Goal: Task Accomplishment & Management: Complete application form

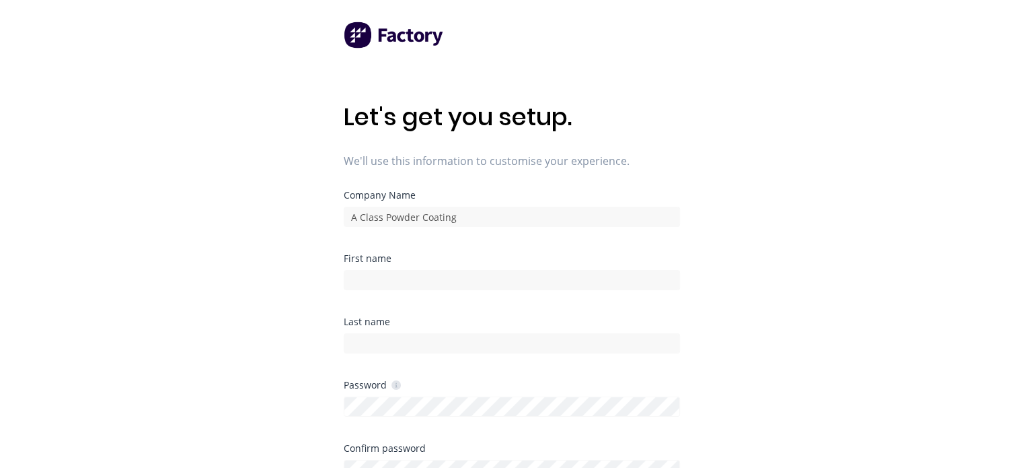
scroll to position [67, 0]
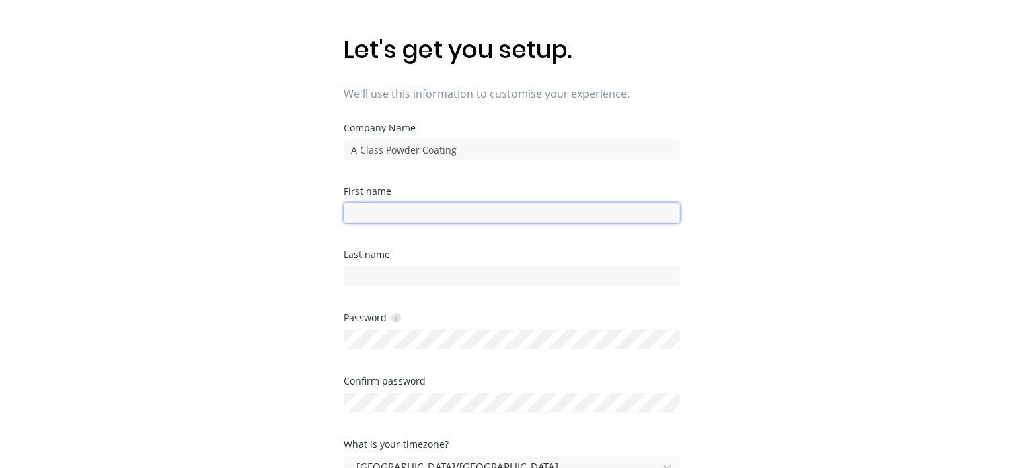
click at [435, 212] on input at bounding box center [512, 212] width 336 height 20
type input "[PERSON_NAME]"
click at [444, 279] on input at bounding box center [512, 276] width 336 height 20
type input "Titikalo"
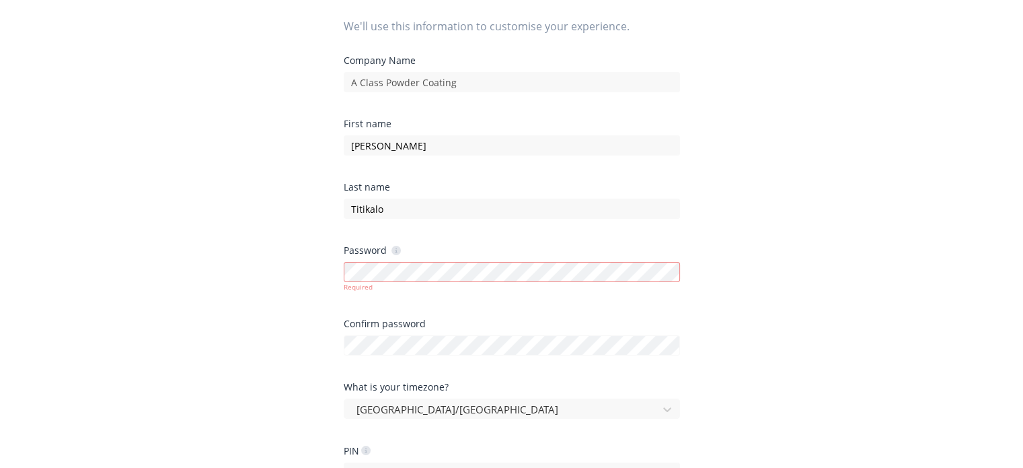
click at [527, 185] on div "Last name" at bounding box center [512, 186] width 336 height 9
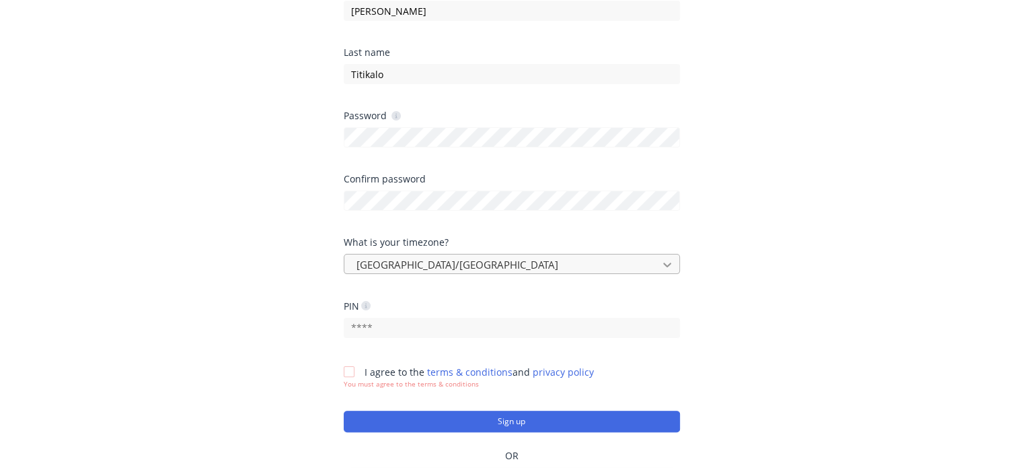
scroll to position [288, 0]
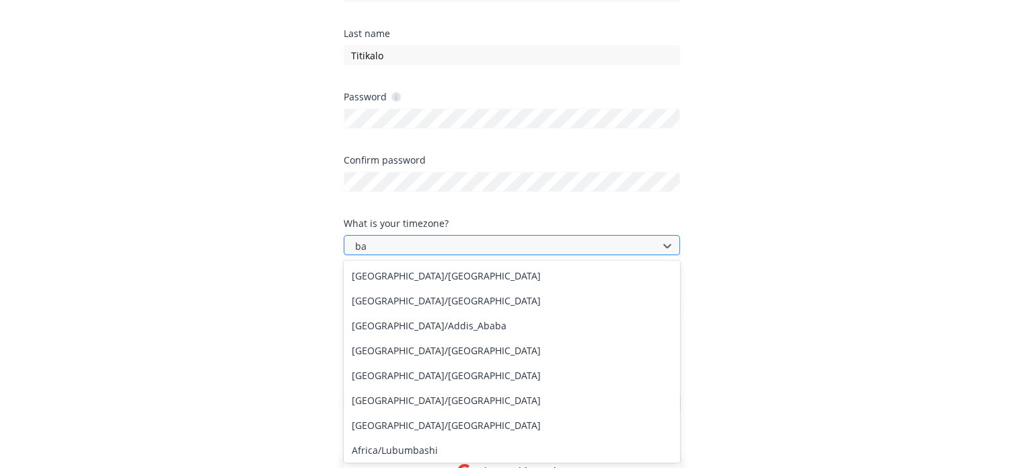
type input "b"
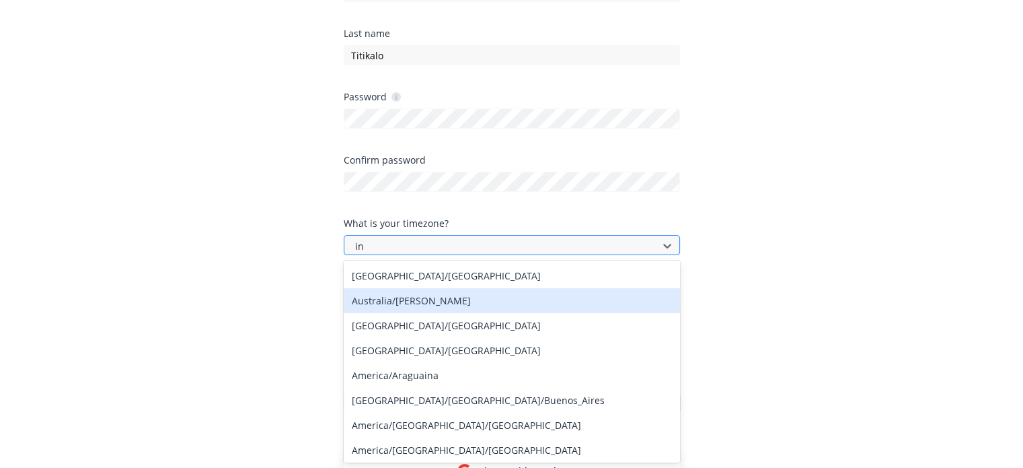
type input "i"
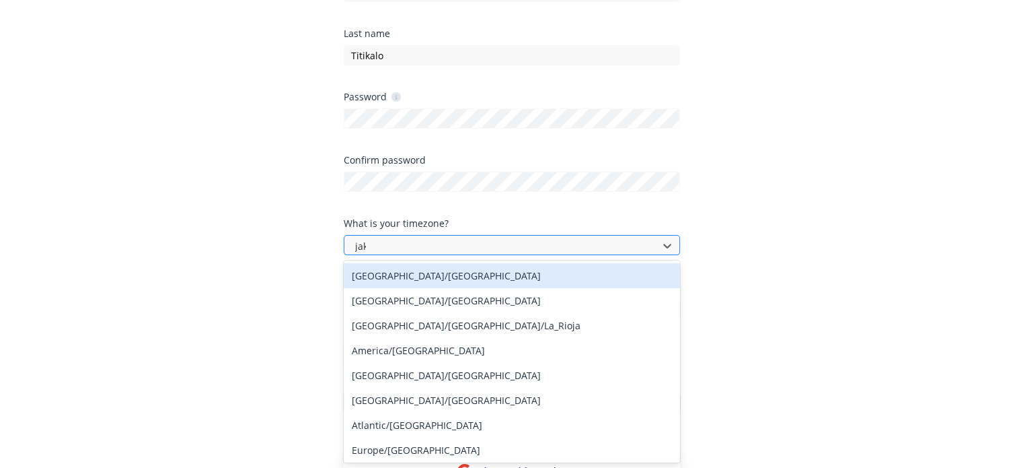
type input "jaka"
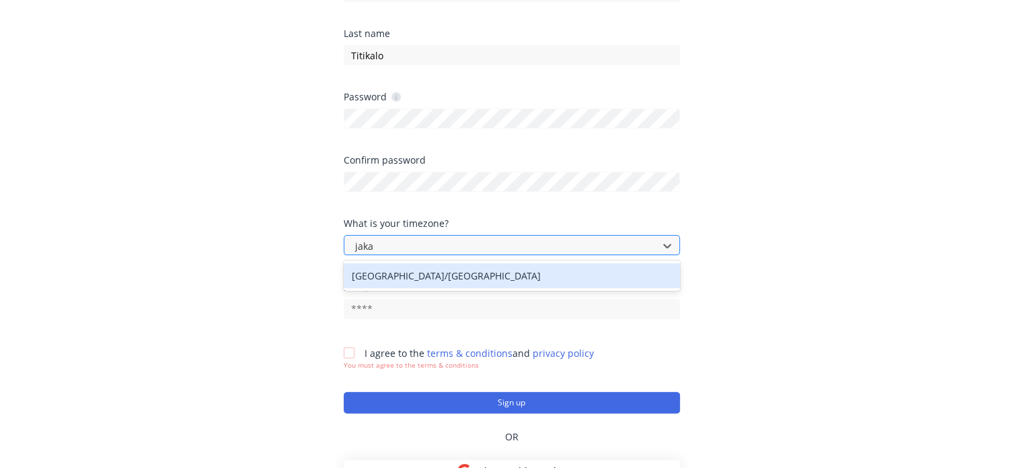
click at [485, 276] on div "[GEOGRAPHIC_DATA]/[GEOGRAPHIC_DATA]" at bounding box center [512, 275] width 336 height 25
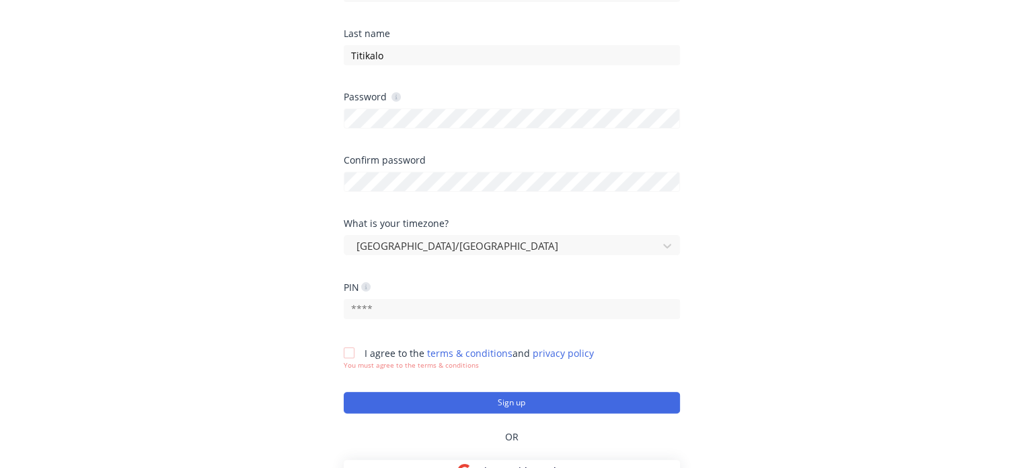
click at [348, 356] on div at bounding box center [349, 352] width 27 height 27
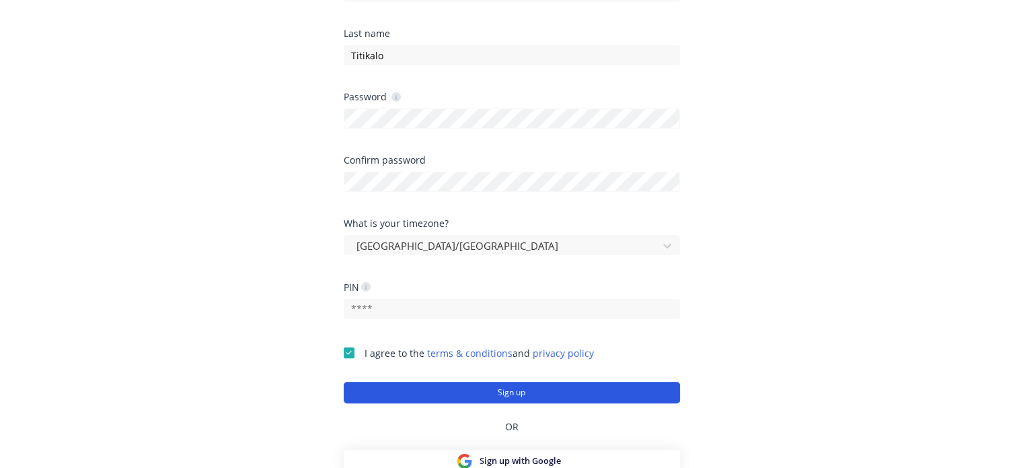
click at [505, 396] on button "Sign up" at bounding box center [512, 392] width 336 height 22
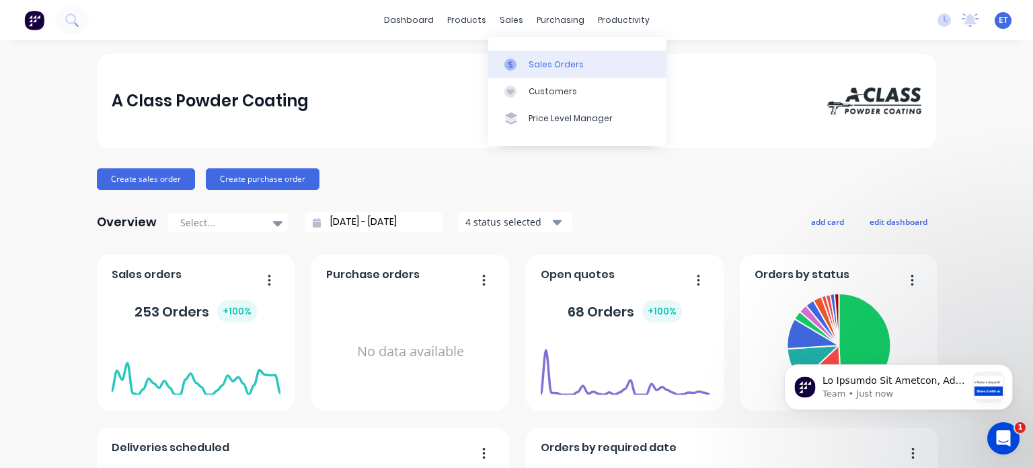
click at [533, 66] on div "Sales Orders" at bounding box center [556, 65] width 55 height 12
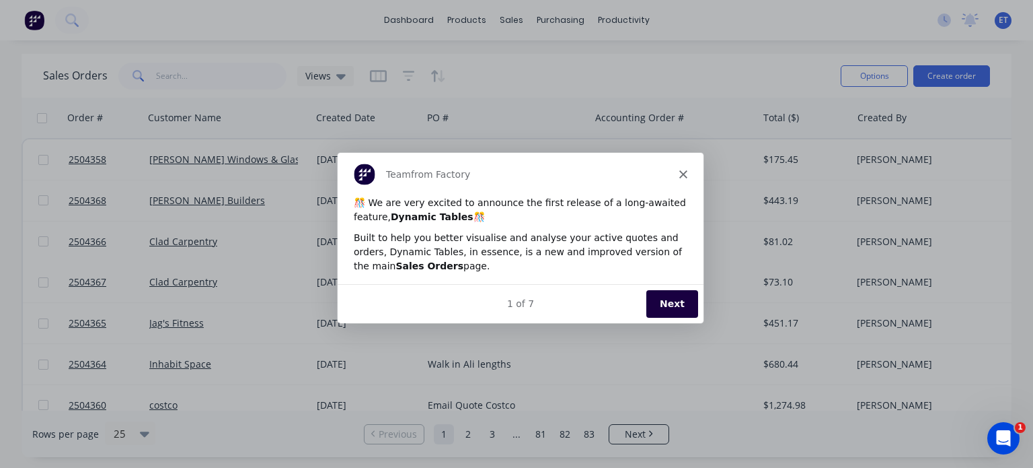
click at [680, 176] on polygon "Close" at bounding box center [683, 174] width 8 height 8
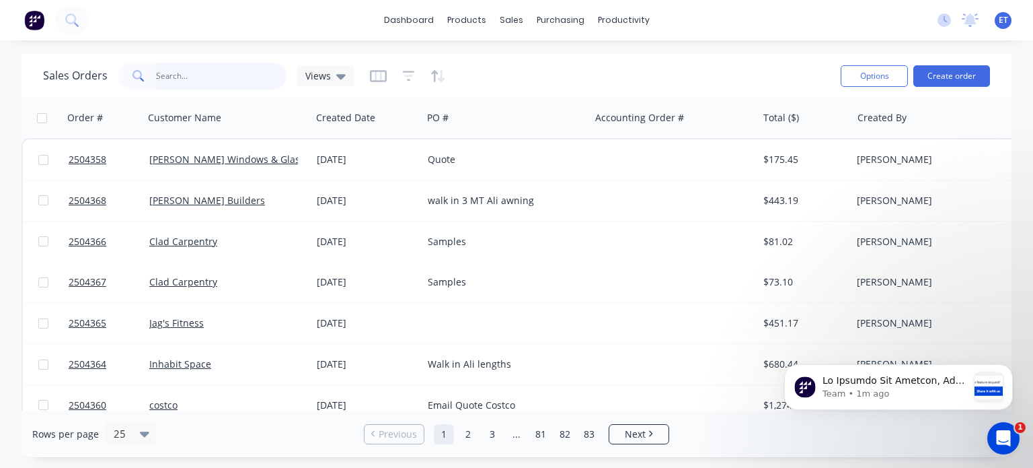
click at [159, 76] on input "text" at bounding box center [221, 76] width 131 height 27
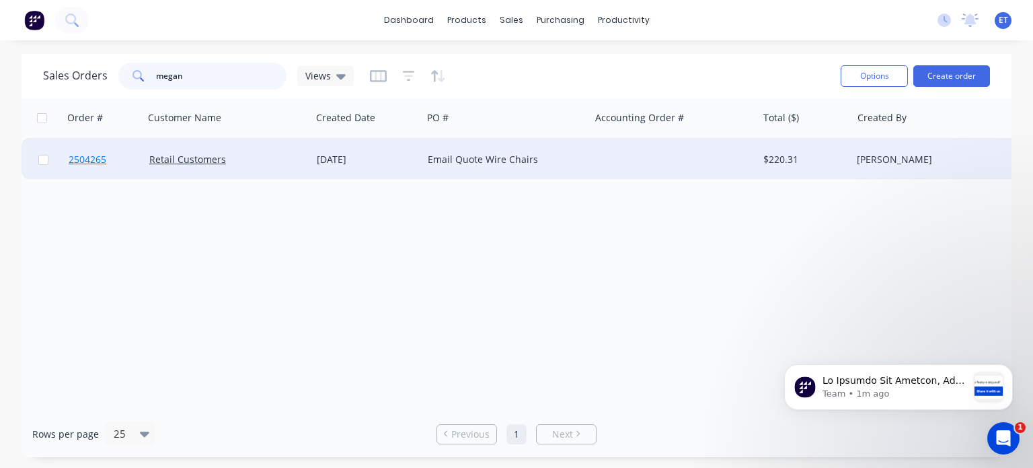
type input "megan"
click at [97, 161] on span "2504265" at bounding box center [88, 159] width 38 height 13
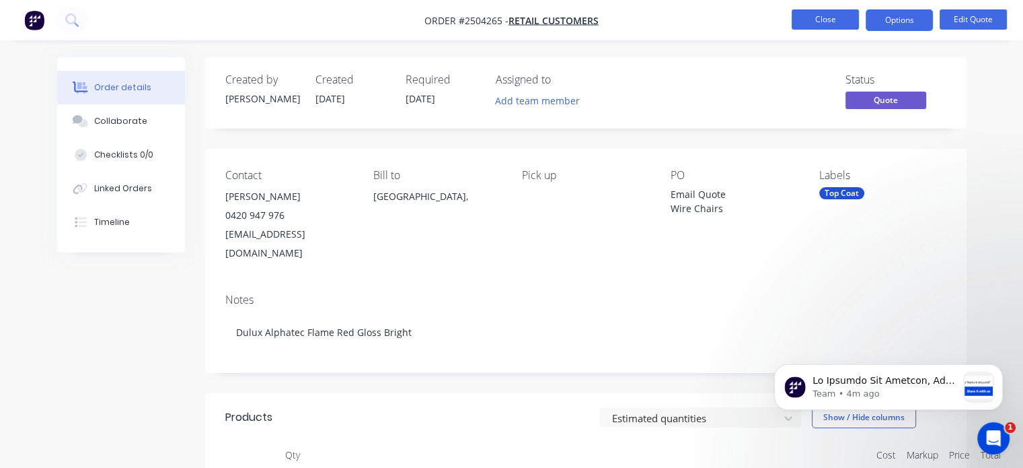
click at [840, 19] on button "Close" at bounding box center [825, 19] width 67 height 20
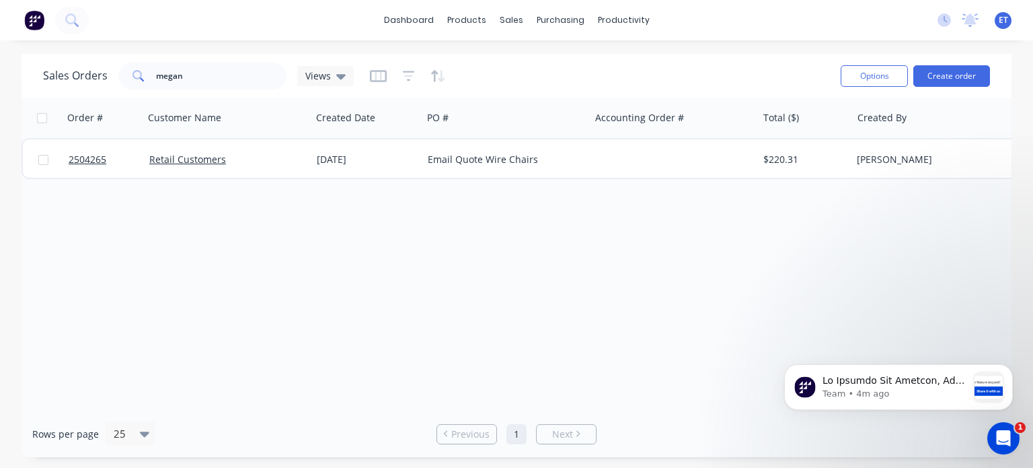
click at [144, 22] on div "dashboard products sales purchasing productivity dashboard products Product Cat…" at bounding box center [516, 20] width 1033 height 40
click at [89, 21] on div "dashboard products sales purchasing productivity dashboard products Product Cat…" at bounding box center [516, 20] width 1033 height 40
click at [73, 21] on icon at bounding box center [71, 19] width 13 height 13
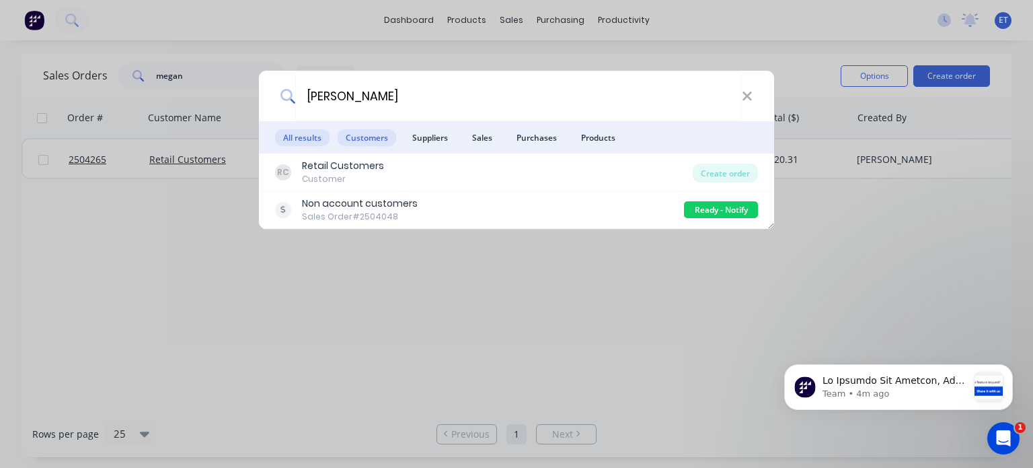
type input "dominic"
click at [382, 142] on span "Customers" at bounding box center [367, 137] width 59 height 17
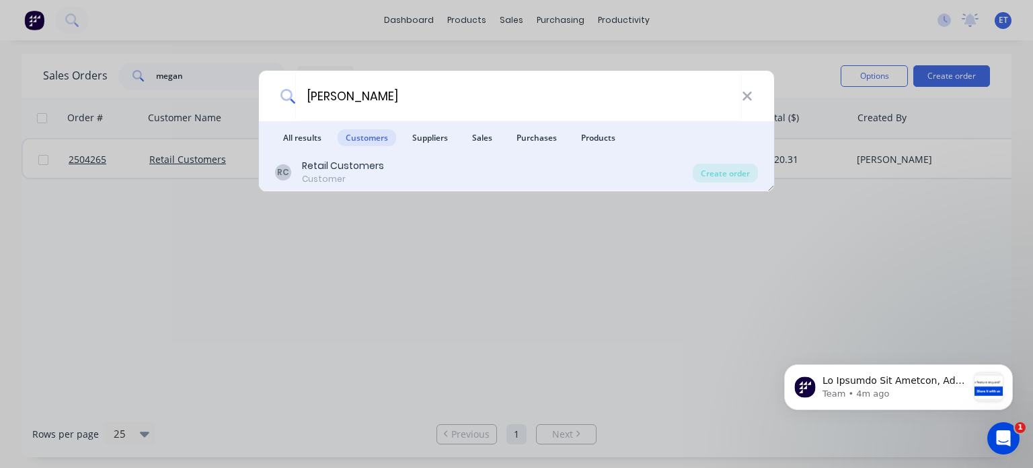
click at [392, 176] on div "RC Retail Customers Customer" at bounding box center [484, 172] width 418 height 26
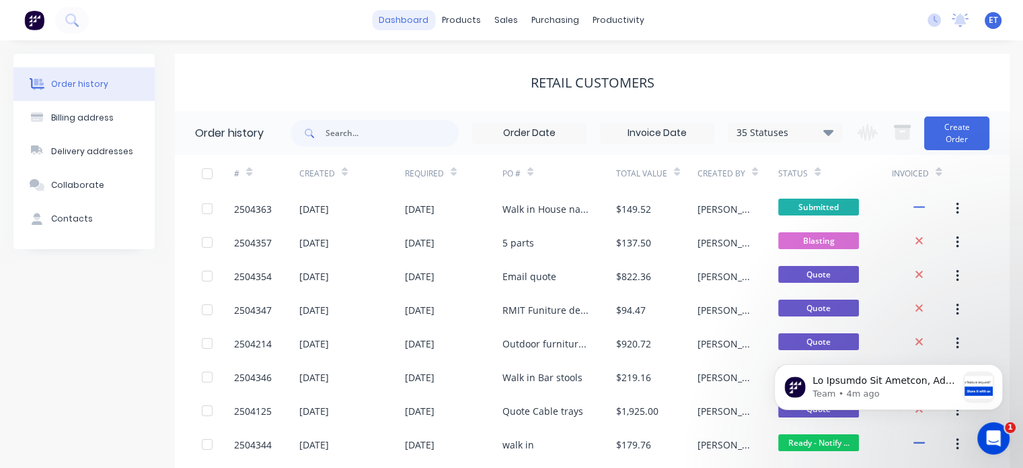
click at [407, 20] on link "dashboard" at bounding box center [403, 20] width 63 height 20
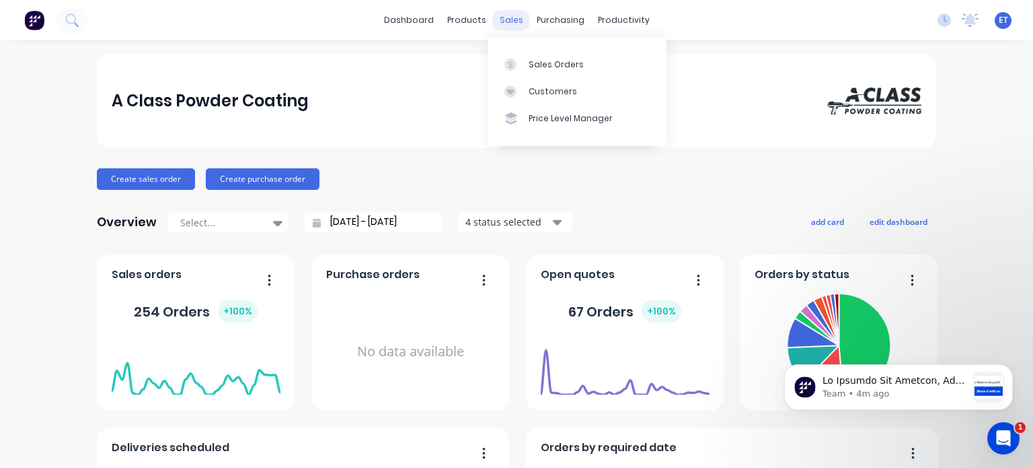
click at [509, 21] on div "sales" at bounding box center [511, 20] width 37 height 20
click at [538, 62] on div "Sales Orders" at bounding box center [556, 65] width 55 height 12
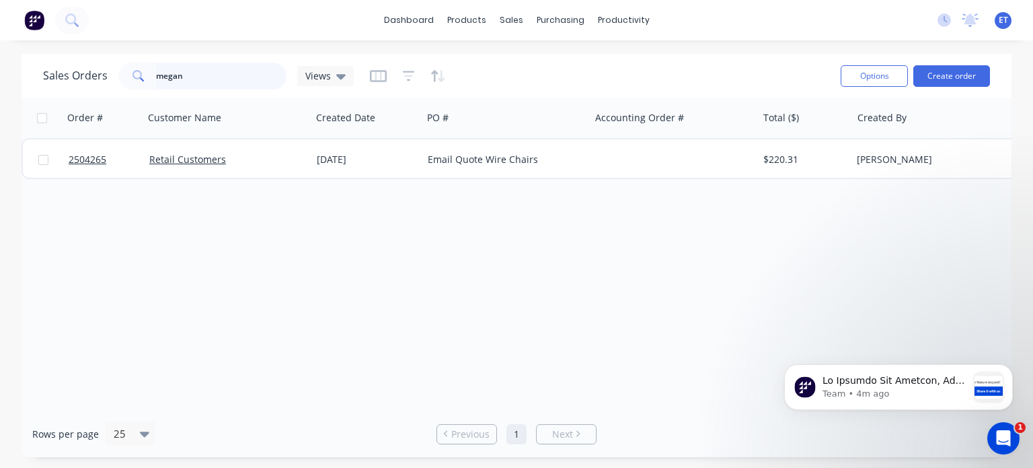
click at [201, 75] on input "megan" at bounding box center [221, 76] width 131 height 27
type input "m"
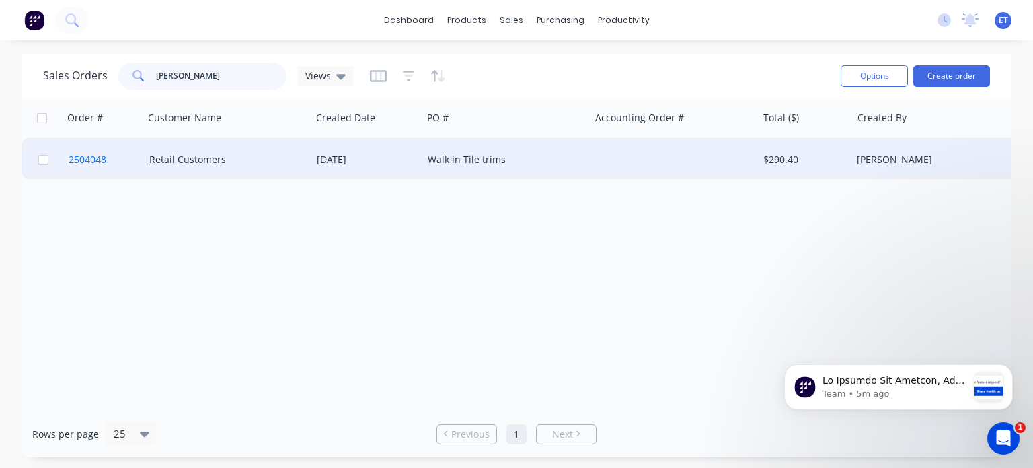
type input "dominic"
click at [82, 158] on span "2504048" at bounding box center [88, 159] width 38 height 13
